Goal: Transaction & Acquisition: Purchase product/service

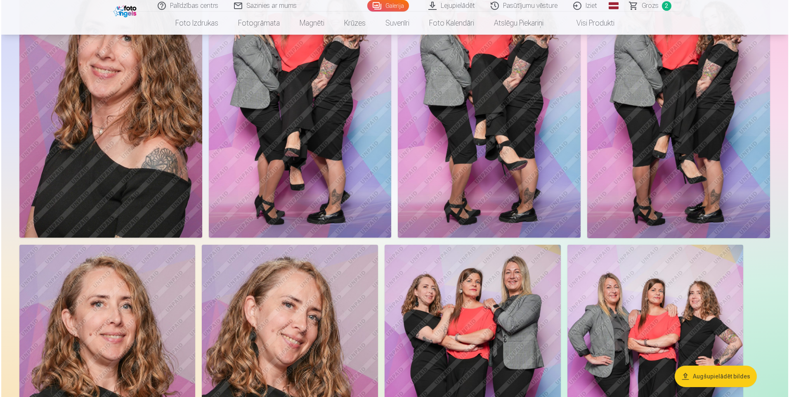
scroll to position [124, 0]
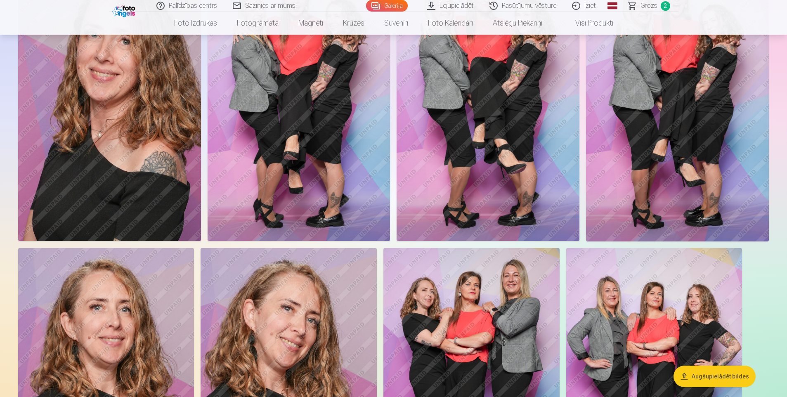
click at [115, 161] on img at bounding box center [109, 104] width 183 height 274
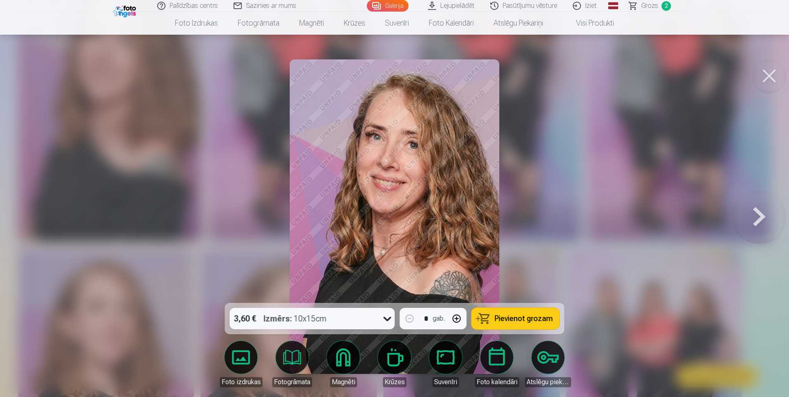
click at [515, 315] on span "Pievienot grozam" at bounding box center [524, 318] width 58 height 7
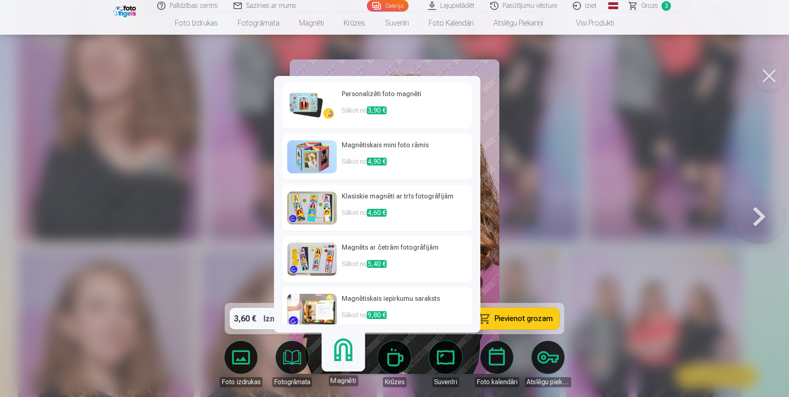
click at [341, 358] on link "Magnēti" at bounding box center [343, 360] width 51 height 51
click at [374, 98] on h6 "Personalizēti foto magnēti" at bounding box center [405, 97] width 126 height 17
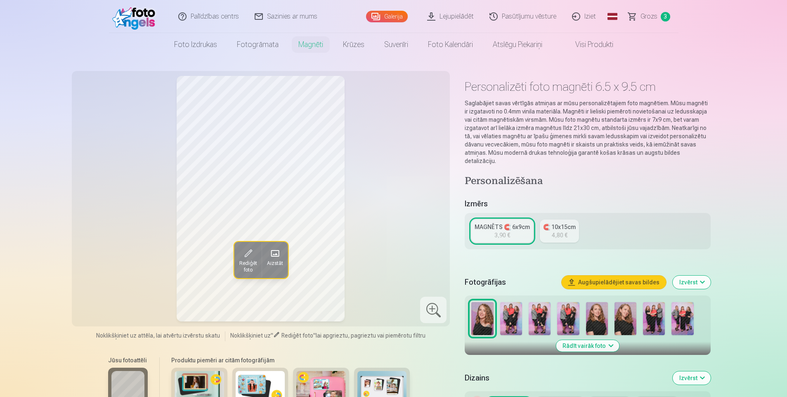
click at [502, 223] on div "MAGNĒTS 🧲 6x9cm" at bounding box center [502, 227] width 55 height 8
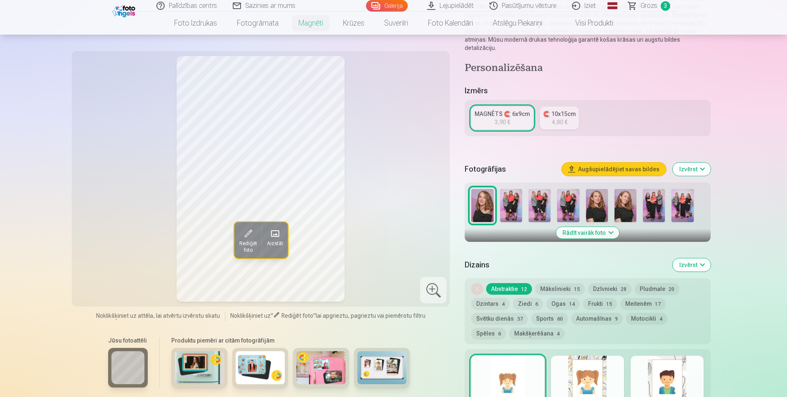
scroll to position [124, 0]
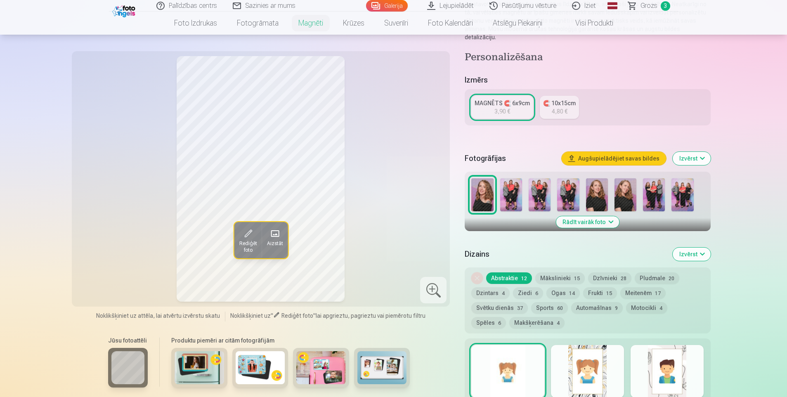
click at [652, 4] on span "Grozs" at bounding box center [649, 6] width 17 height 10
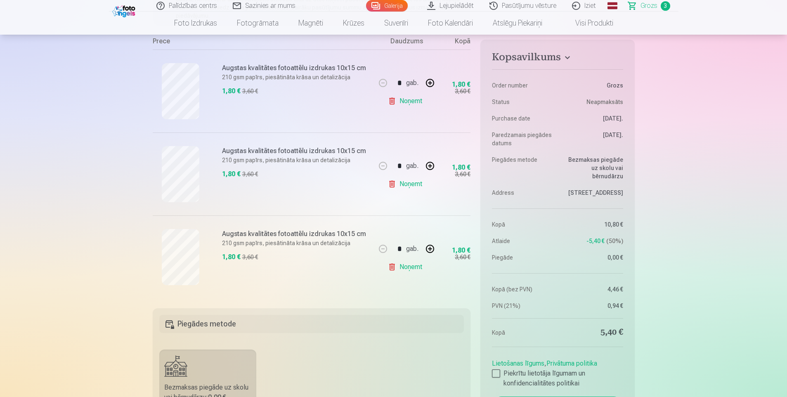
scroll to position [165, 0]
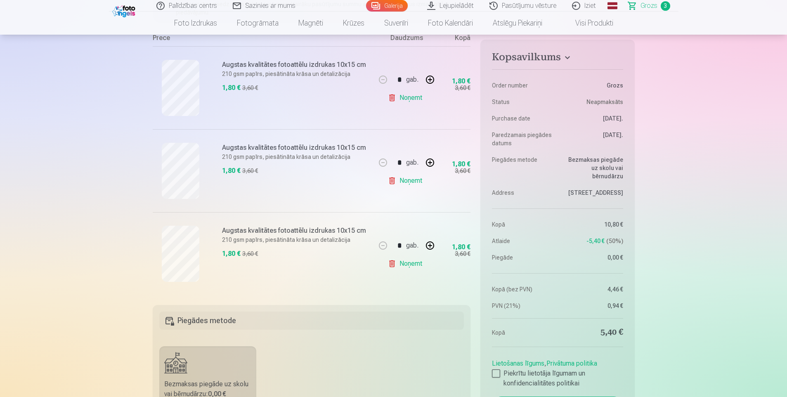
click at [408, 97] on link "Noņemt" at bounding box center [407, 98] width 38 height 17
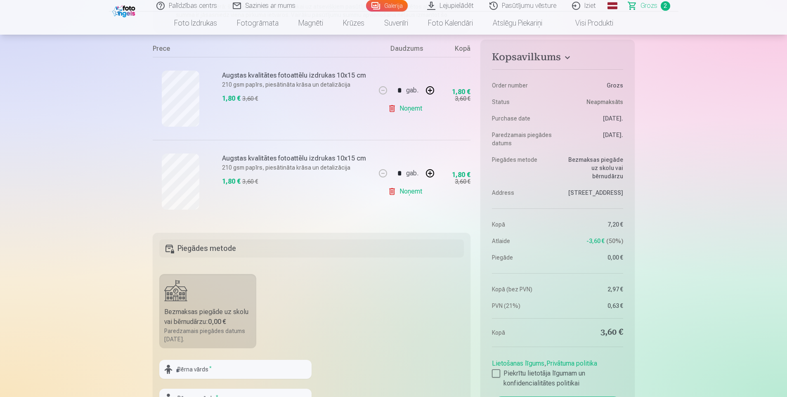
scroll to position [0, 0]
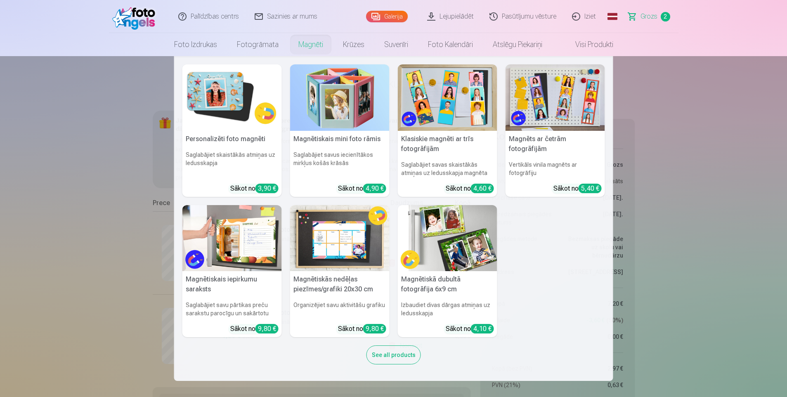
click at [308, 47] on link "Magnēti" at bounding box center [311, 44] width 45 height 23
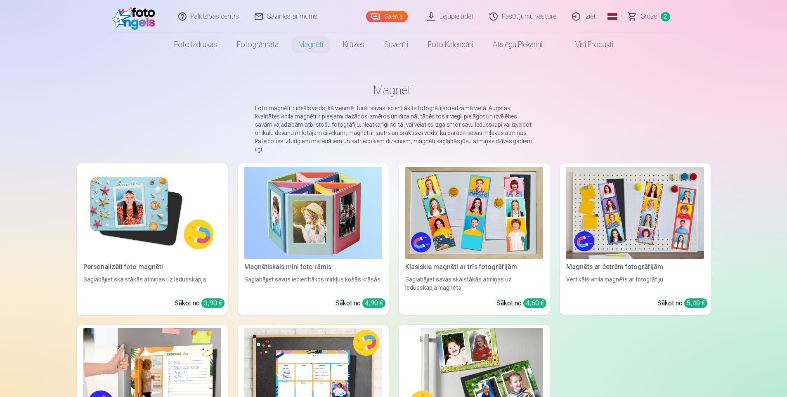
click at [154, 194] on img at bounding box center [152, 213] width 138 height 92
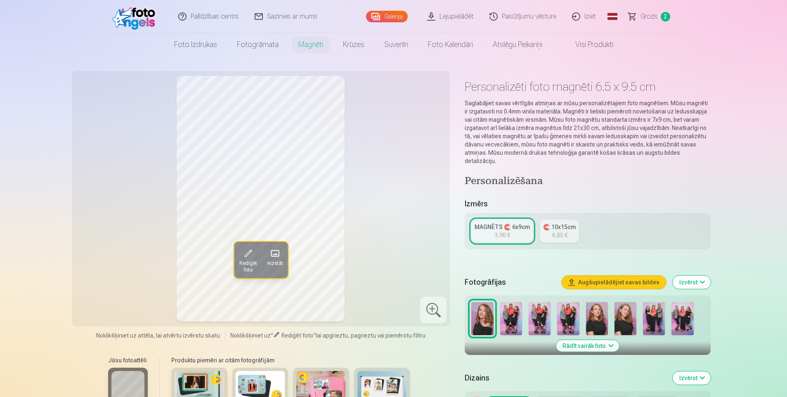
click at [434, 310] on div at bounding box center [433, 310] width 26 height 26
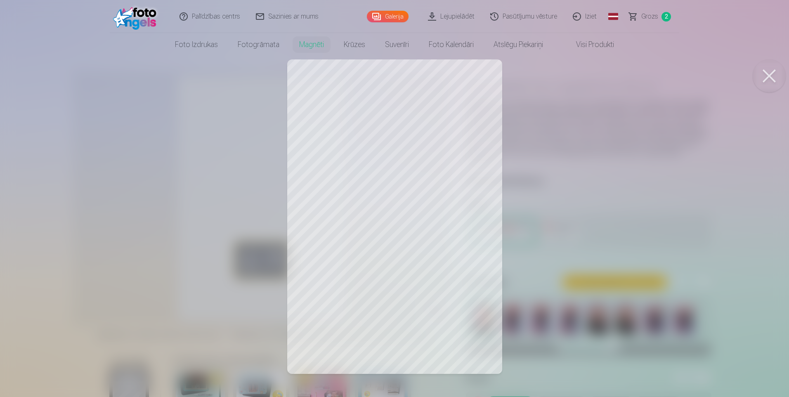
click at [434, 310] on div at bounding box center [394, 198] width 789 height 397
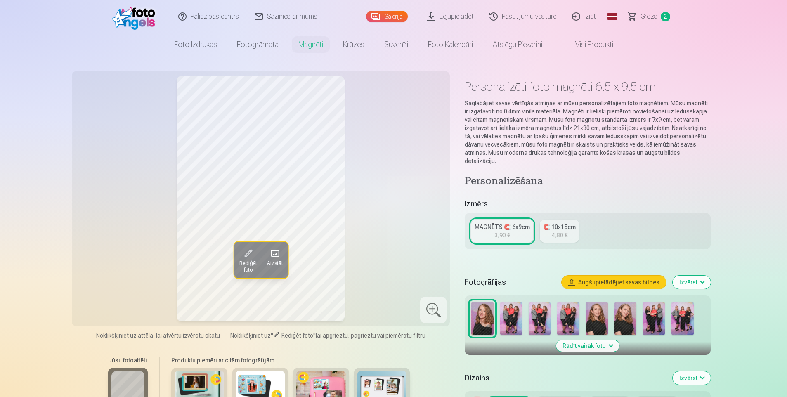
click at [243, 262] on span "Rediģēt foto" at bounding box center [248, 266] width 18 height 13
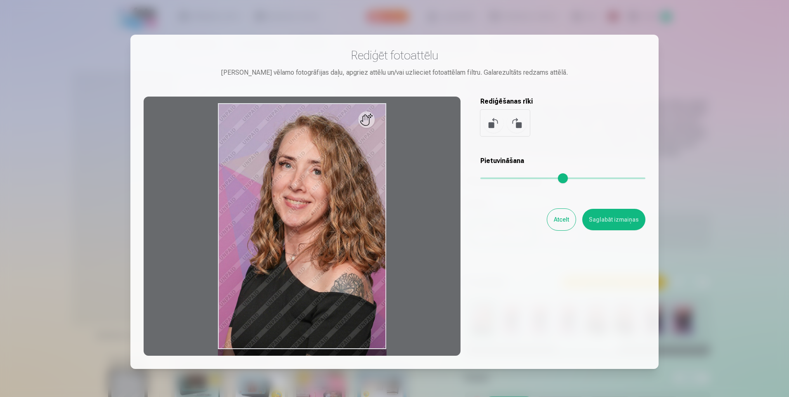
click at [626, 219] on button "Saglabāt izmaiņas" at bounding box center [614, 219] width 63 height 21
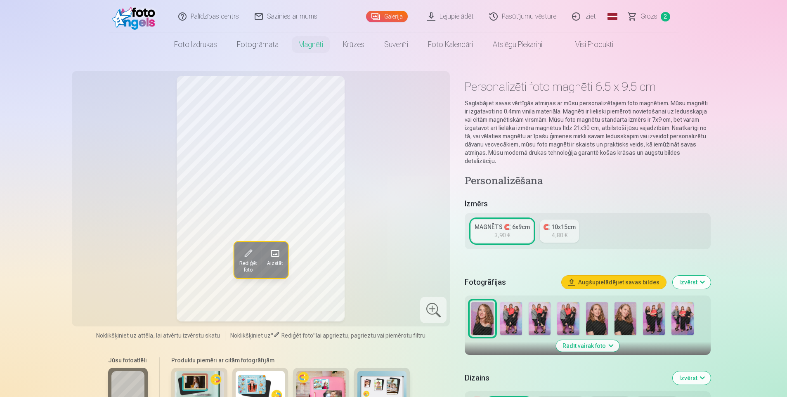
click at [518, 223] on div "MAGNĒTS 🧲 6x9cm" at bounding box center [502, 227] width 55 height 8
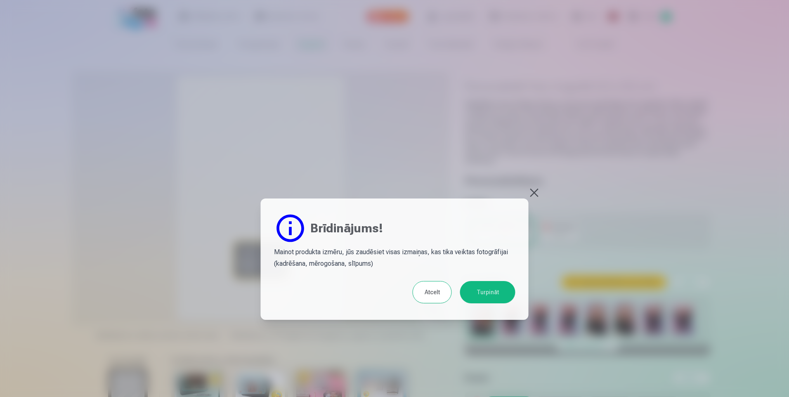
click at [534, 193] on button at bounding box center [535, 193] width 12 height 12
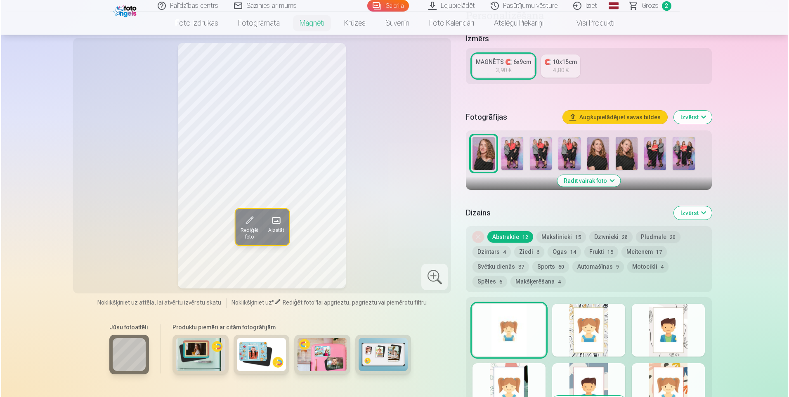
scroll to position [330, 0]
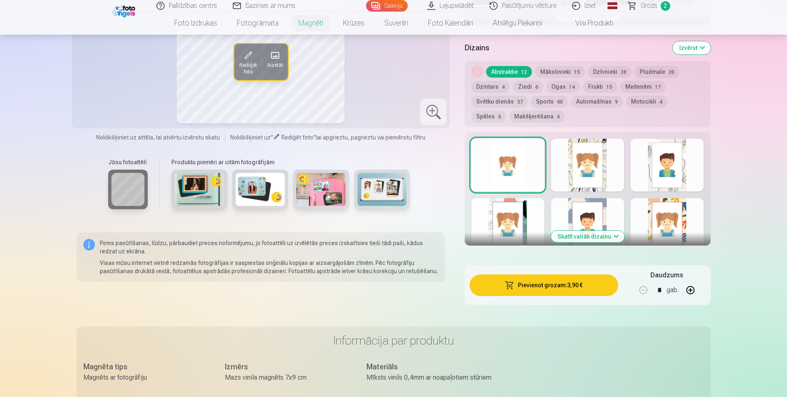
click at [543, 280] on button "Pievienot grozam : 3,90 €" at bounding box center [544, 285] width 148 height 21
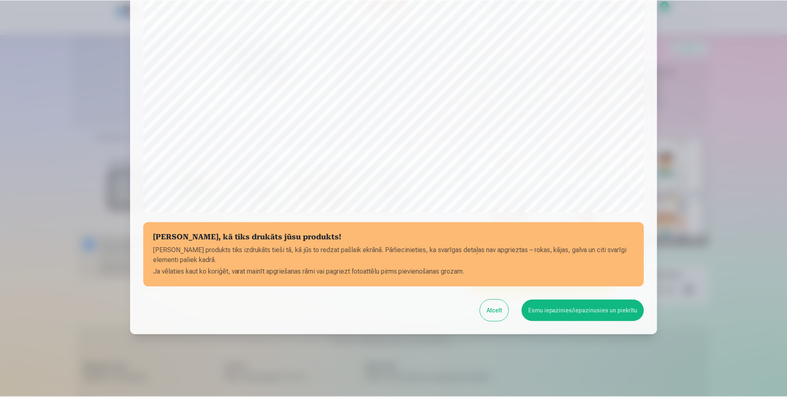
scroll to position [197, 0]
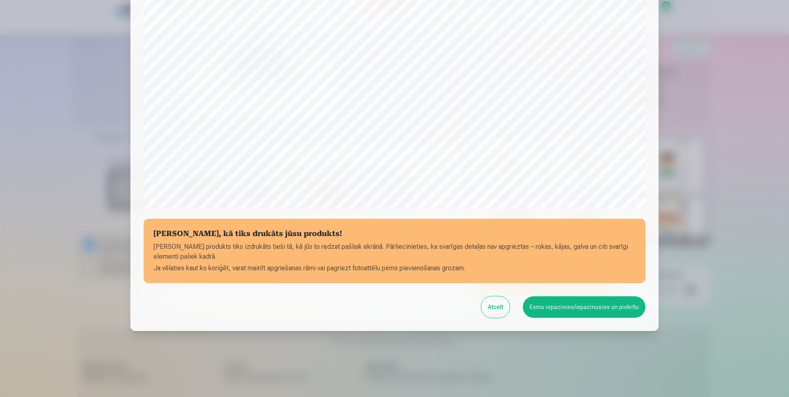
click at [578, 308] on button "Esmu iepazinies/iepazinusies un piekrītu" at bounding box center [584, 306] width 123 height 21
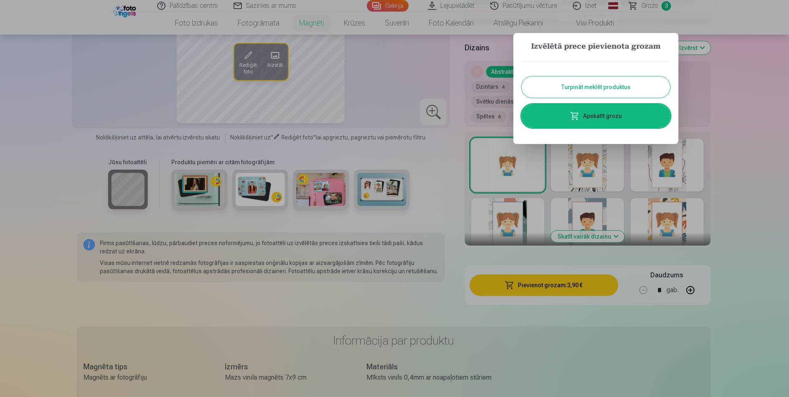
click at [597, 90] on button "Turpināt meklēt produktus" at bounding box center [596, 86] width 149 height 21
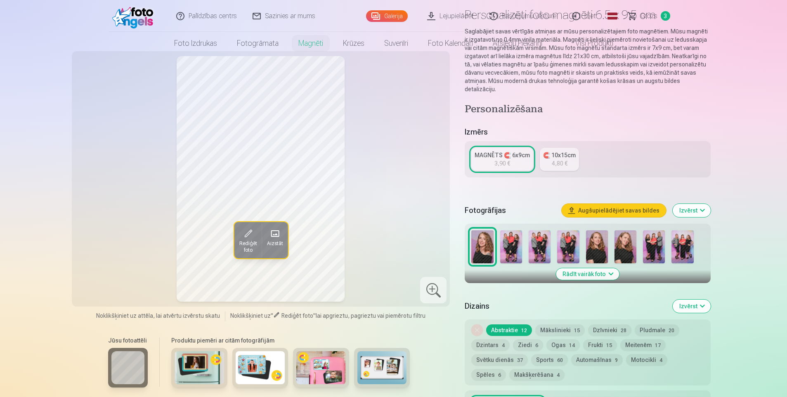
scroll to position [0, 0]
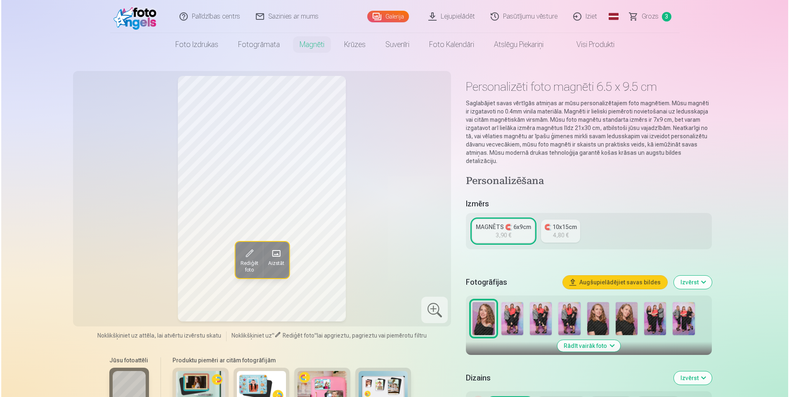
scroll to position [124, 0]
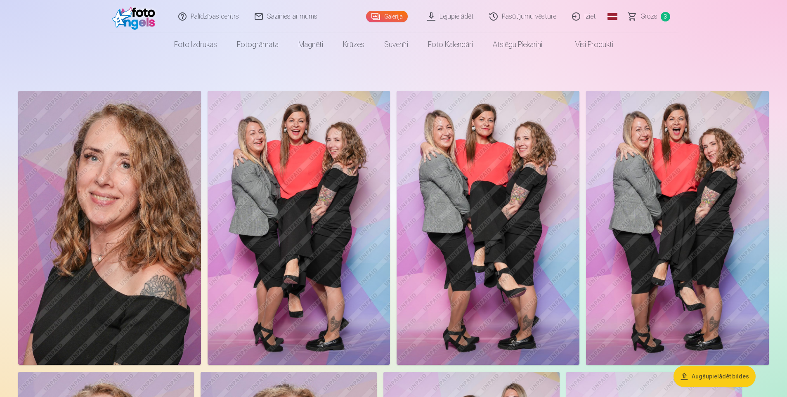
click at [666, 234] on img at bounding box center [677, 228] width 183 height 275
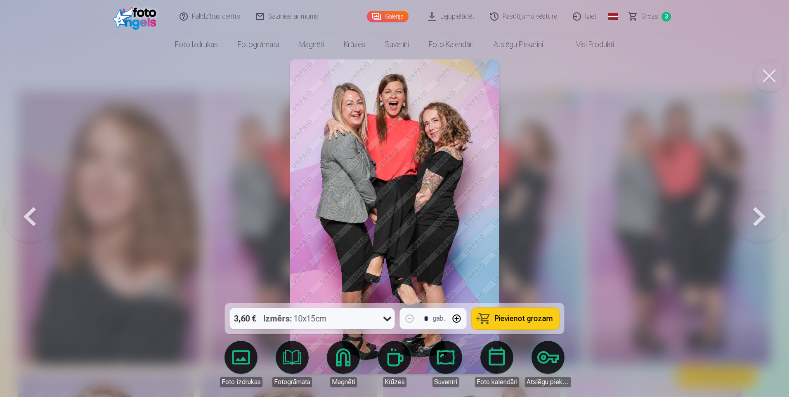
click at [512, 318] on span "Pievienot grozam" at bounding box center [524, 318] width 58 height 7
click at [761, 216] on button at bounding box center [759, 217] width 53 height 156
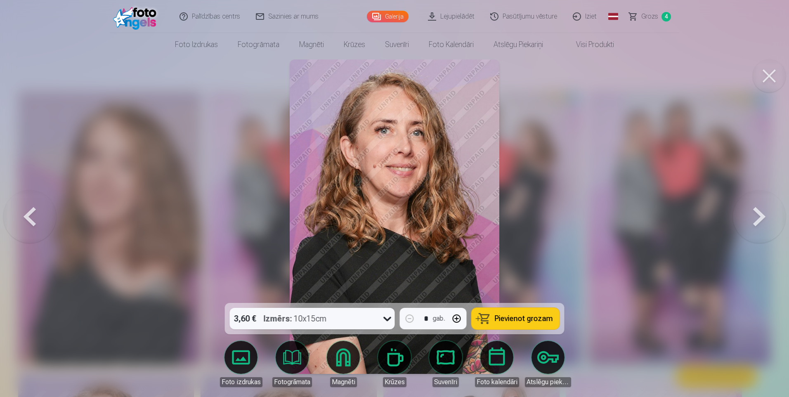
click at [761, 216] on button at bounding box center [759, 217] width 53 height 156
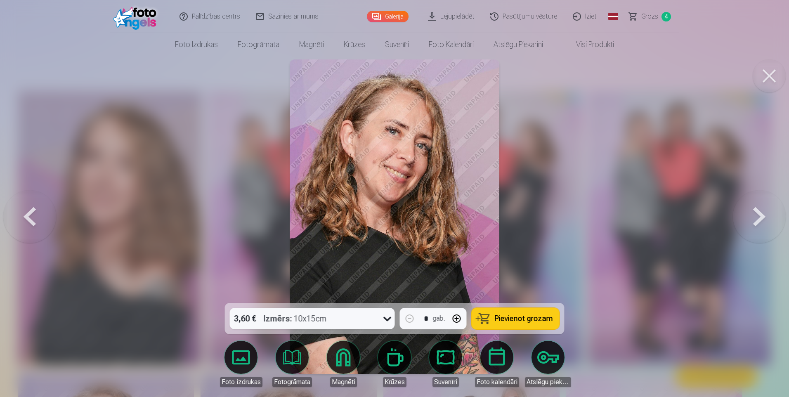
click at [761, 216] on button at bounding box center [759, 217] width 53 height 156
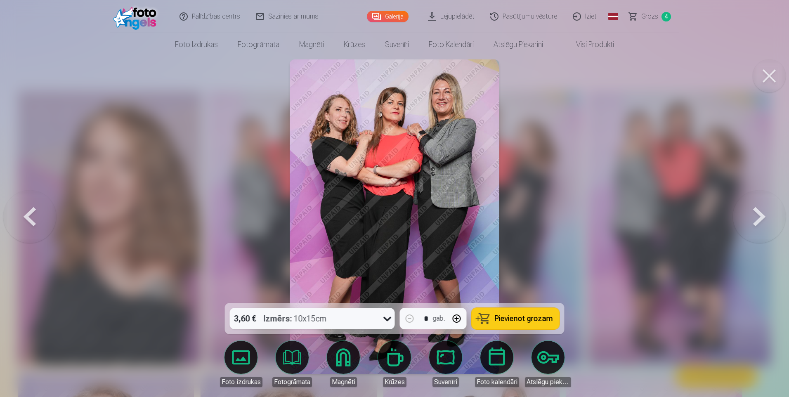
click at [761, 216] on button at bounding box center [759, 217] width 53 height 156
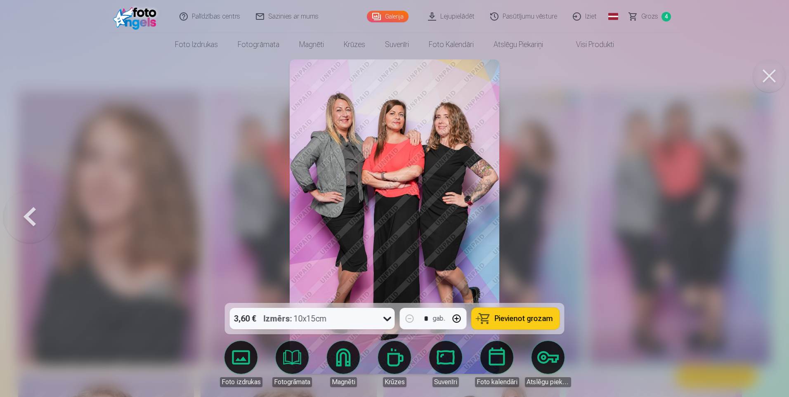
click at [761, 216] on div at bounding box center [394, 198] width 789 height 397
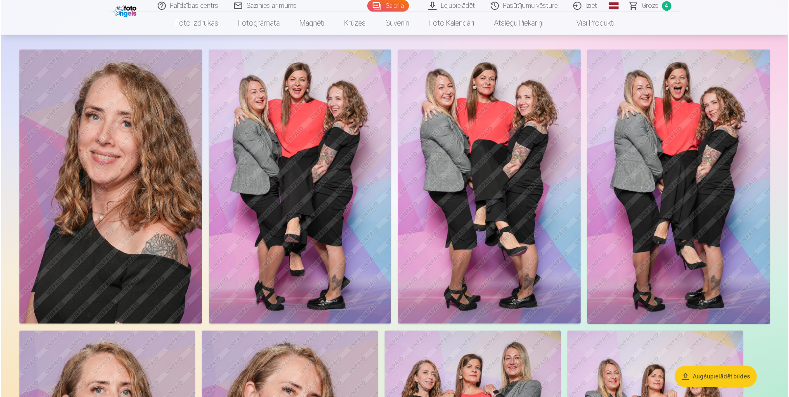
scroll to position [165, 0]
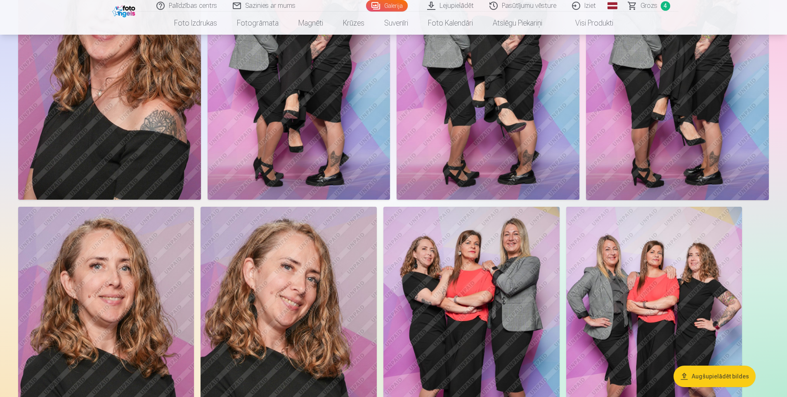
click at [681, 292] on img at bounding box center [654, 339] width 176 height 264
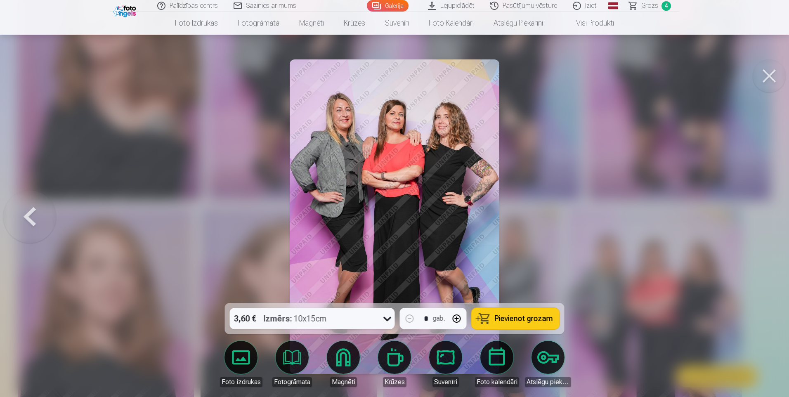
click at [522, 327] on button "Pievienot grozam" at bounding box center [516, 318] width 88 height 21
click at [652, 6] on span "Grozs" at bounding box center [650, 6] width 17 height 10
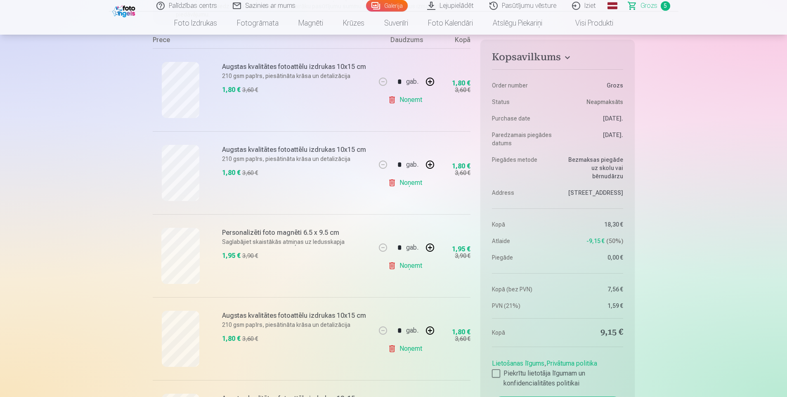
scroll to position [165, 0]
click at [432, 244] on button "button" at bounding box center [430, 246] width 20 height 20
type input "*"
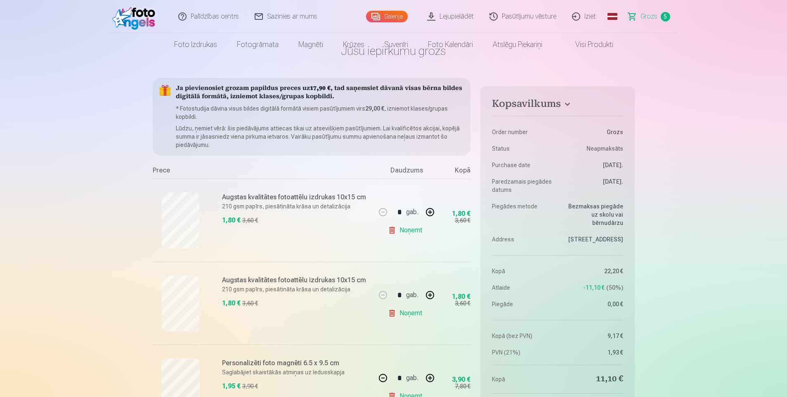
scroll to position [0, 0]
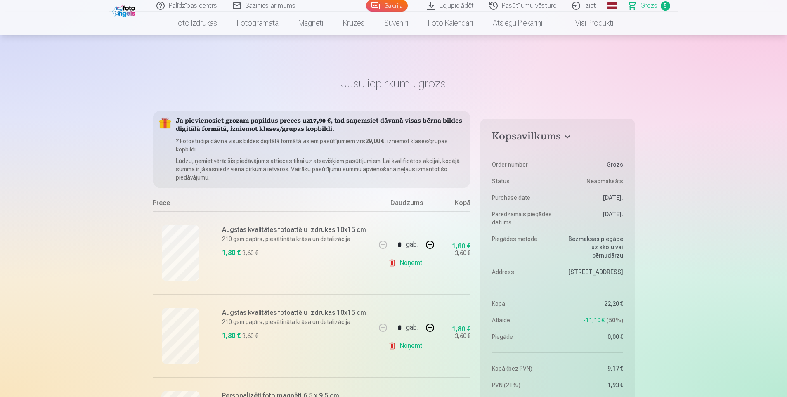
scroll to position [165, 0]
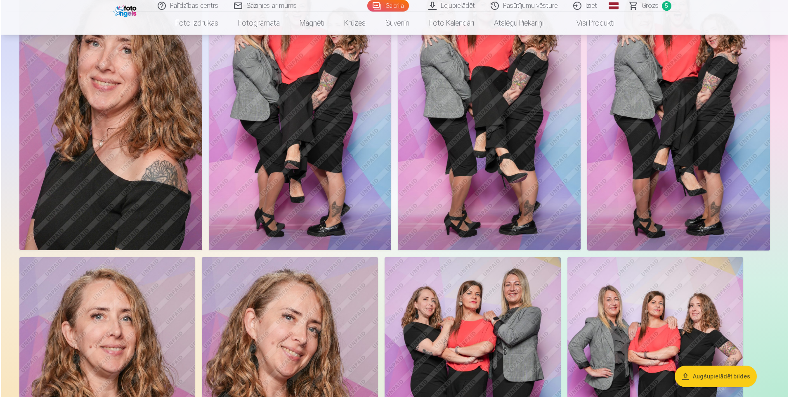
scroll to position [206, 0]
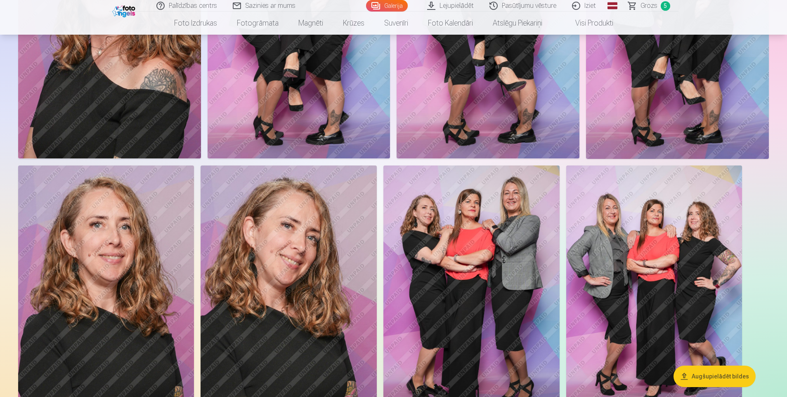
click at [129, 273] on img at bounding box center [106, 298] width 176 height 264
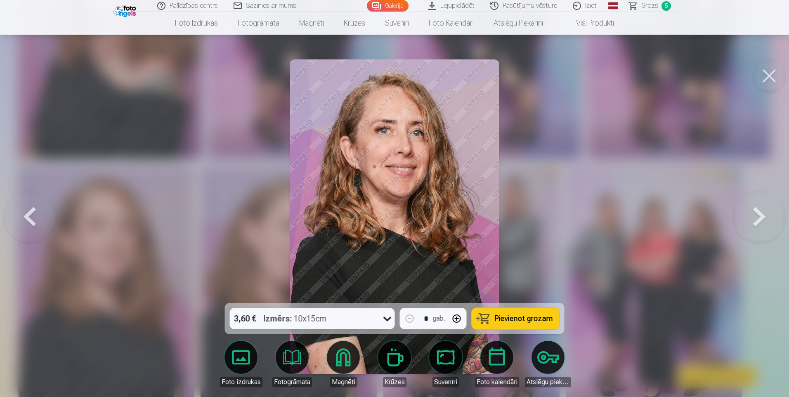
click at [526, 325] on button "Pievienot grozam" at bounding box center [516, 318] width 88 height 21
click at [645, 6] on span "Grozs" at bounding box center [650, 6] width 17 height 10
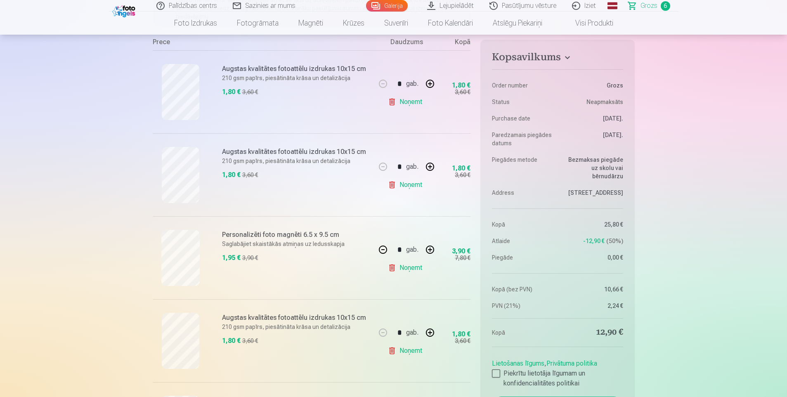
scroll to position [124, 0]
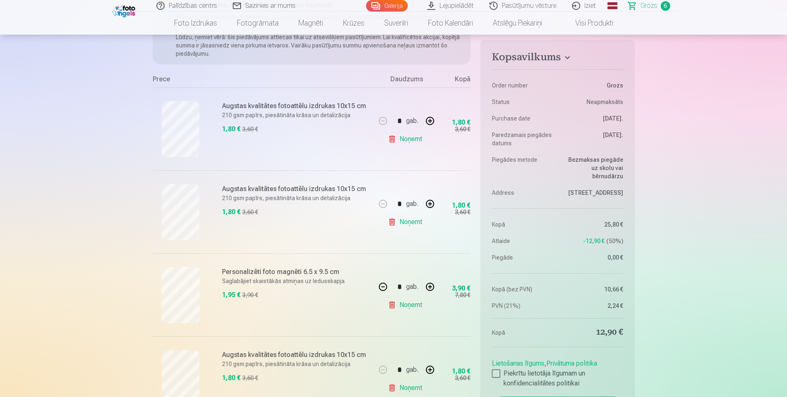
click at [409, 139] on link "Noņemt" at bounding box center [407, 139] width 38 height 17
type input "*"
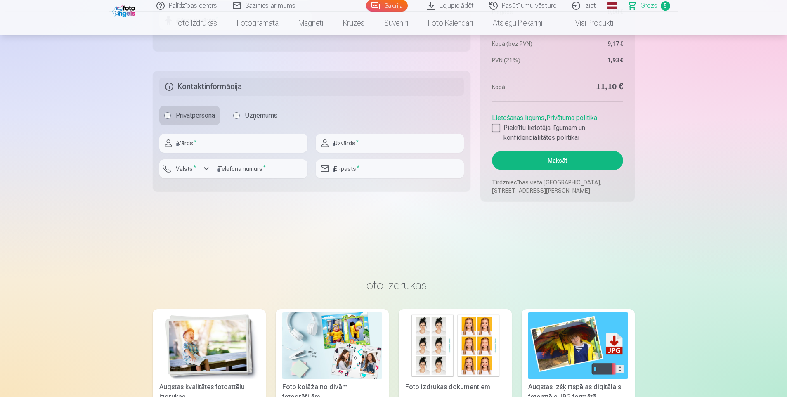
scroll to position [784, 0]
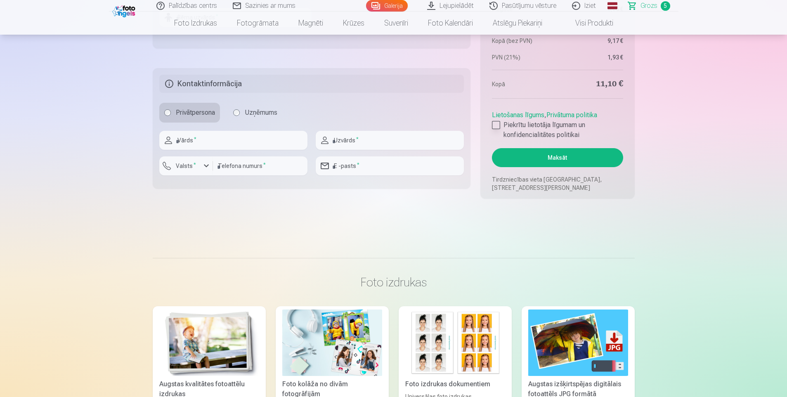
click at [496, 121] on div at bounding box center [496, 125] width 8 height 8
click at [552, 158] on button "Maksāt" at bounding box center [557, 157] width 131 height 19
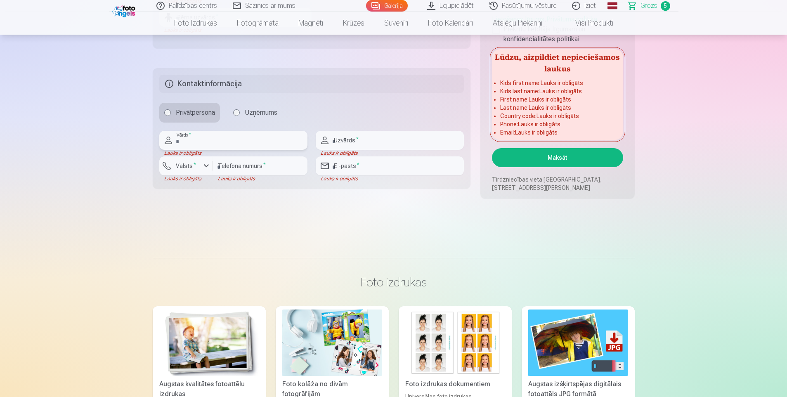
click at [188, 146] on input "text" at bounding box center [233, 140] width 148 height 19
type input "*"
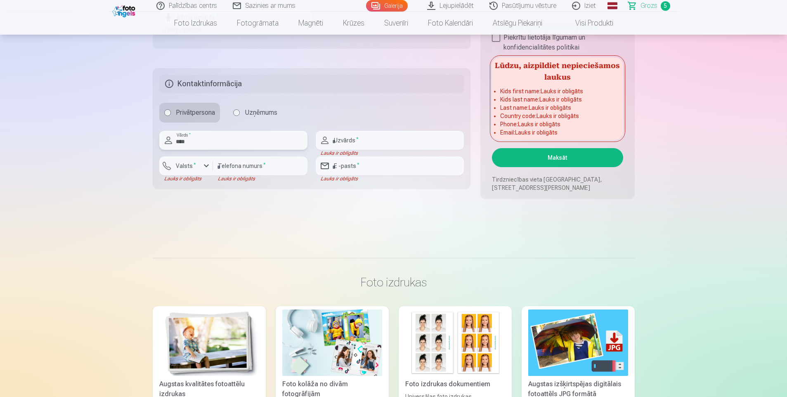
type input "***"
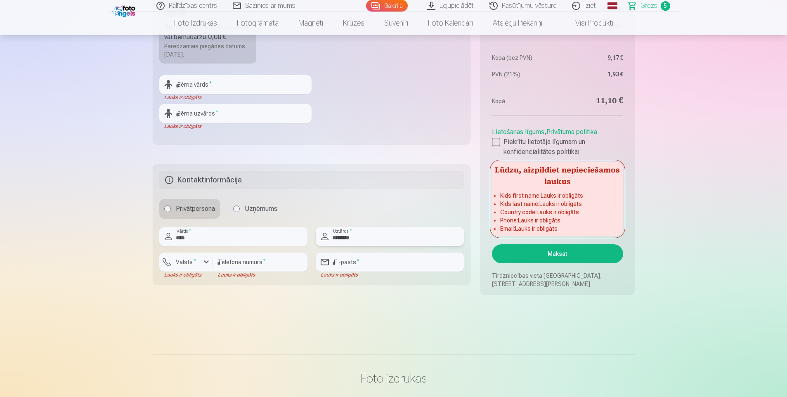
scroll to position [702, 0]
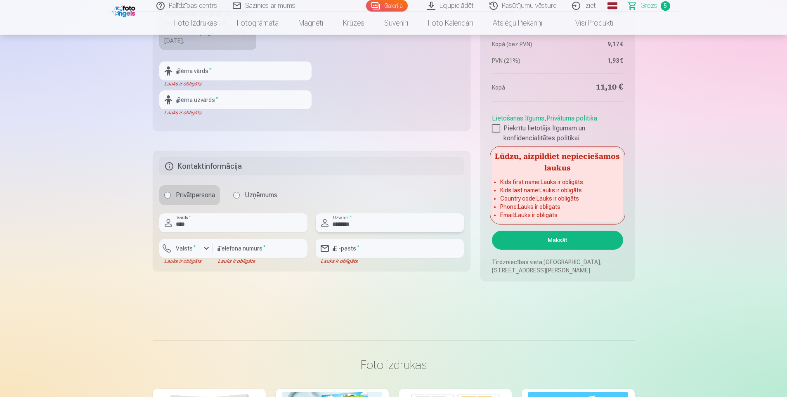
type input "********"
click at [207, 249] on div "button" at bounding box center [206, 249] width 10 height 10
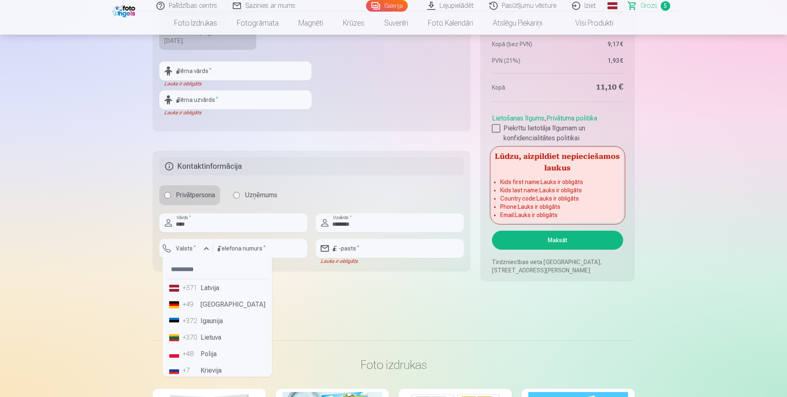
click at [211, 288] on li "+371 Latvija" at bounding box center [217, 288] width 103 height 17
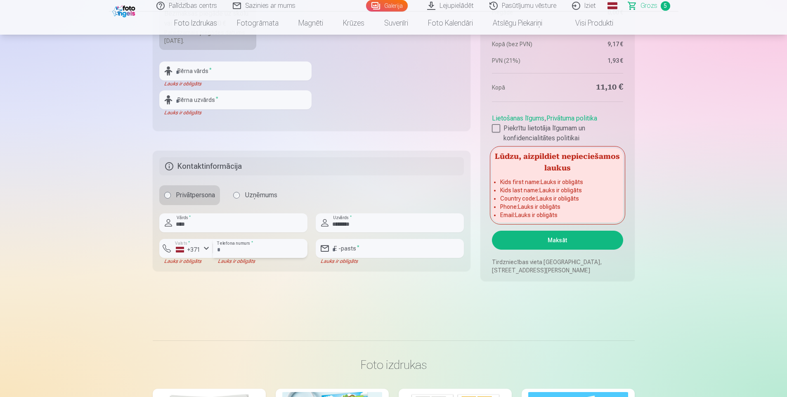
click at [246, 253] on input "number" at bounding box center [260, 248] width 95 height 19
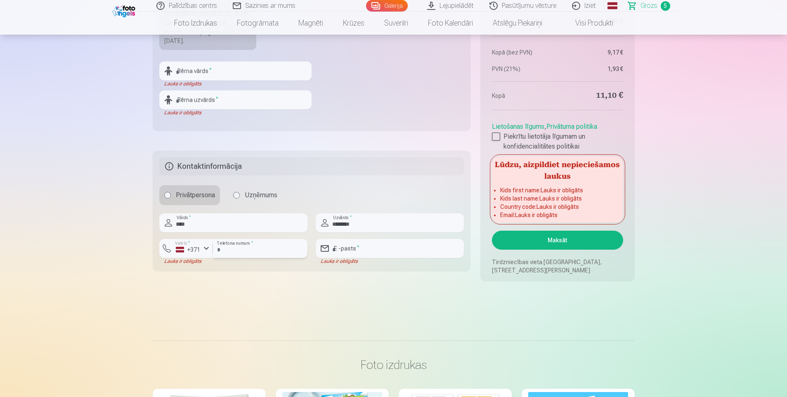
type input "********"
click at [356, 249] on input "email" at bounding box center [390, 248] width 148 height 19
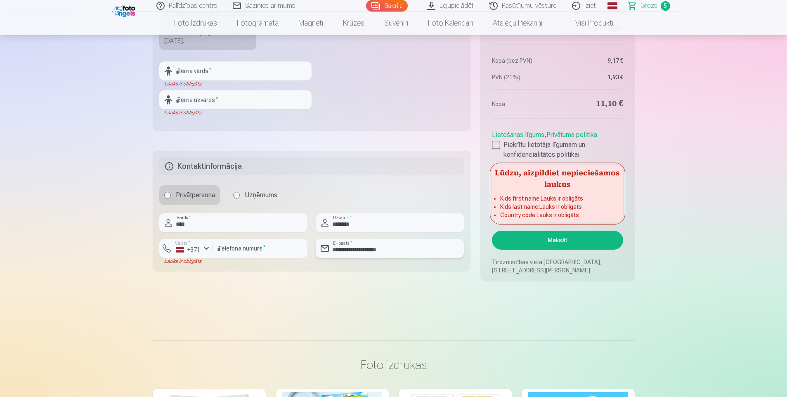
type input "**********"
click at [559, 241] on button "Maksāt" at bounding box center [557, 240] width 131 height 19
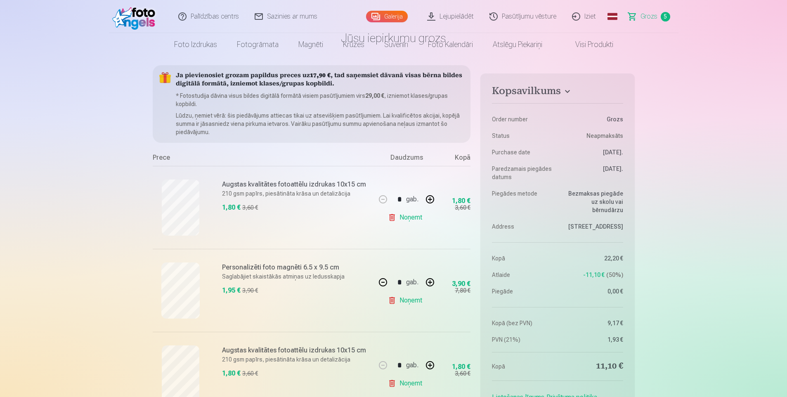
scroll to position [0, 0]
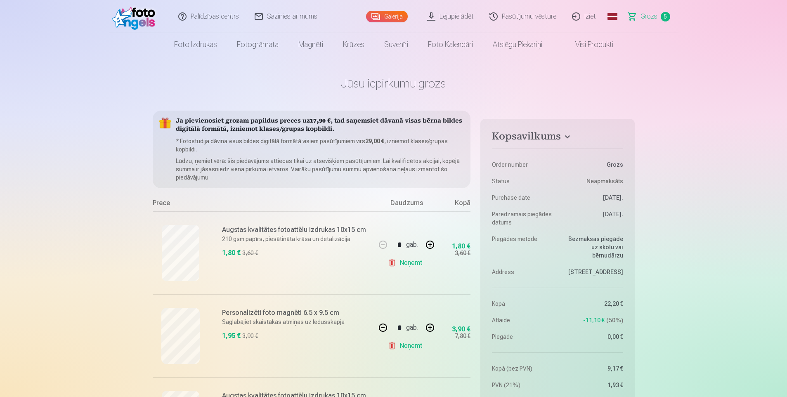
click at [568, 137] on h4 "Kopsavilkums" at bounding box center [557, 137] width 131 height 15
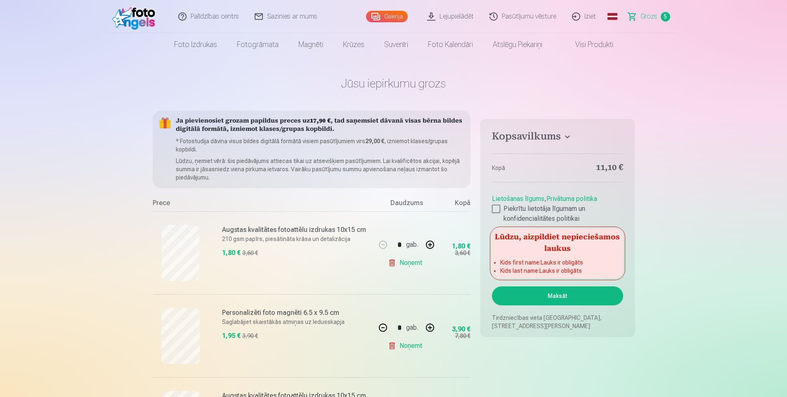
click at [568, 137] on h4 "Kopsavilkums" at bounding box center [557, 137] width 131 height 15
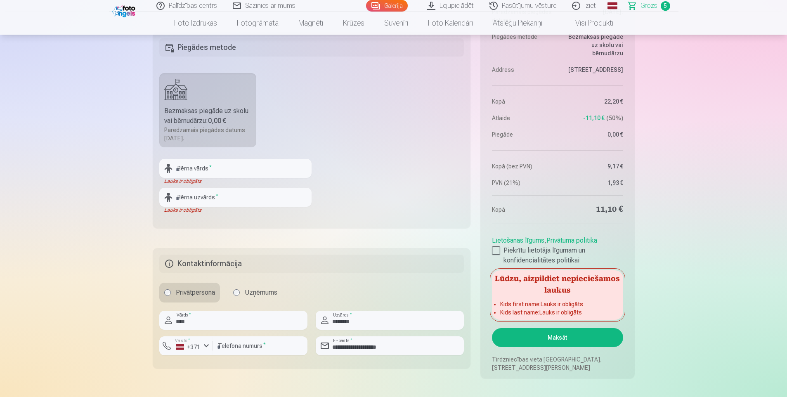
scroll to position [495, 0]
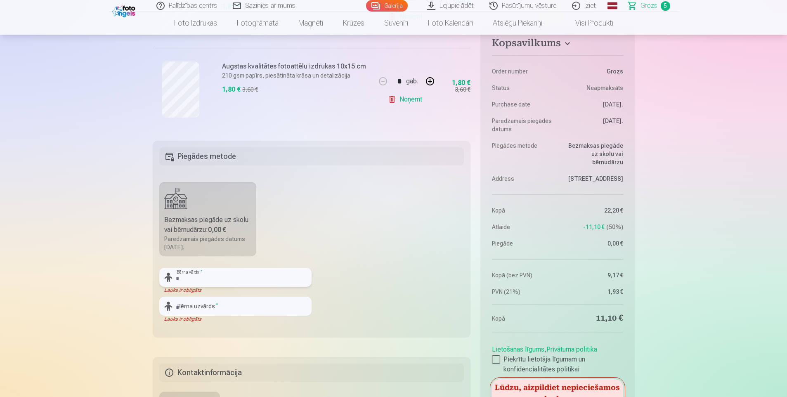
click at [200, 279] on input "text" at bounding box center [235, 277] width 152 height 19
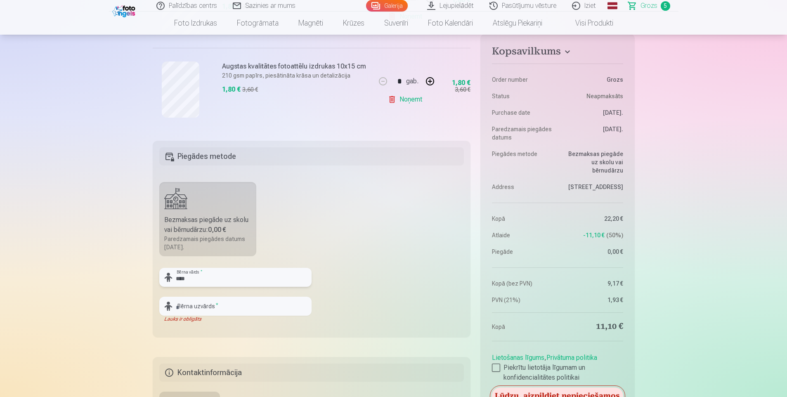
type input "***"
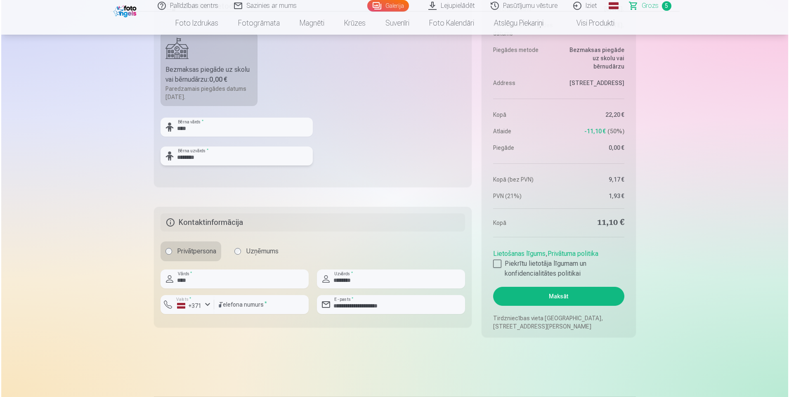
scroll to position [661, 0]
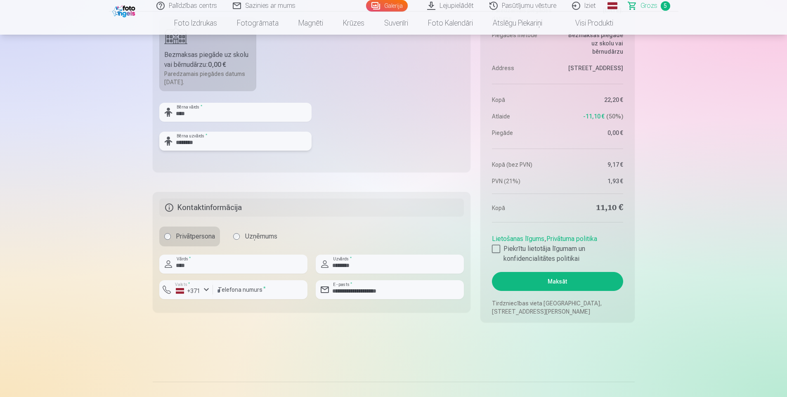
type input "********"
click at [557, 279] on button "Maksāt" at bounding box center [557, 281] width 131 height 19
